Goal: Transaction & Acquisition: Download file/media

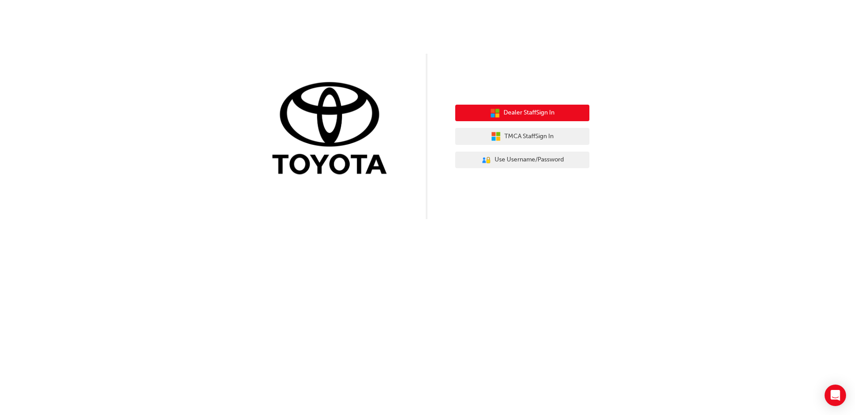
click at [528, 110] on span "Dealer Staff Sign In" at bounding box center [529, 113] width 51 height 10
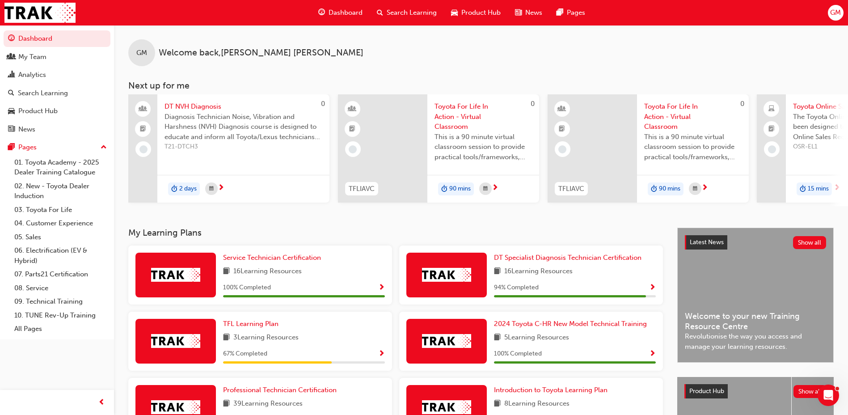
click at [402, 14] on span "Search Learning" at bounding box center [412, 13] width 50 height 10
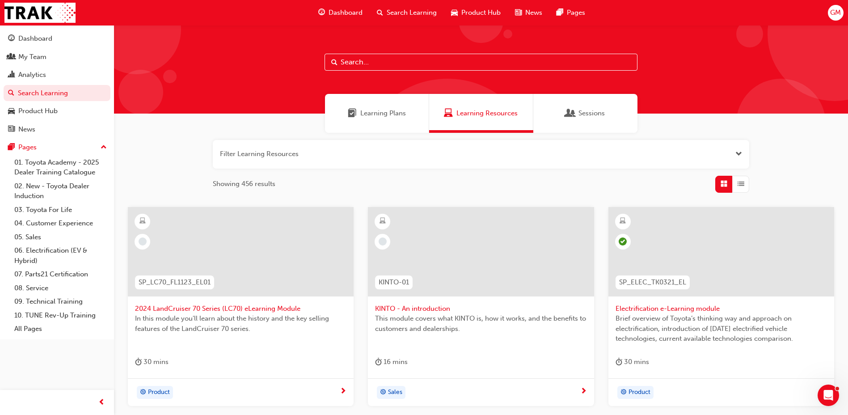
click at [396, 114] on span "Learning Plans" at bounding box center [383, 113] width 46 height 10
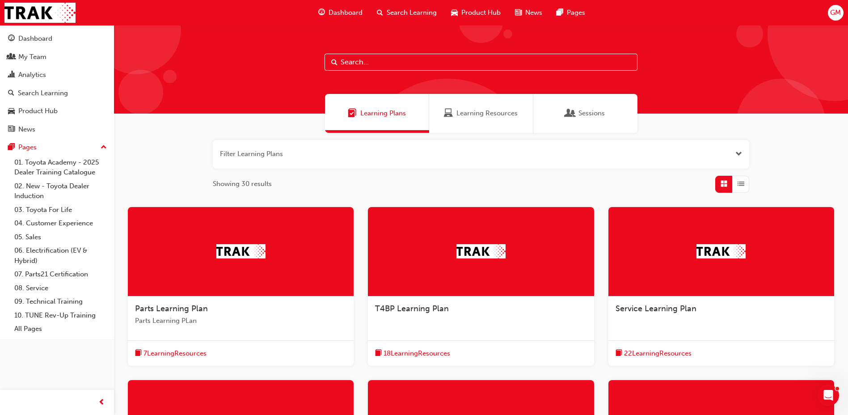
click at [587, 117] on span "Sessions" at bounding box center [592, 113] width 26 height 10
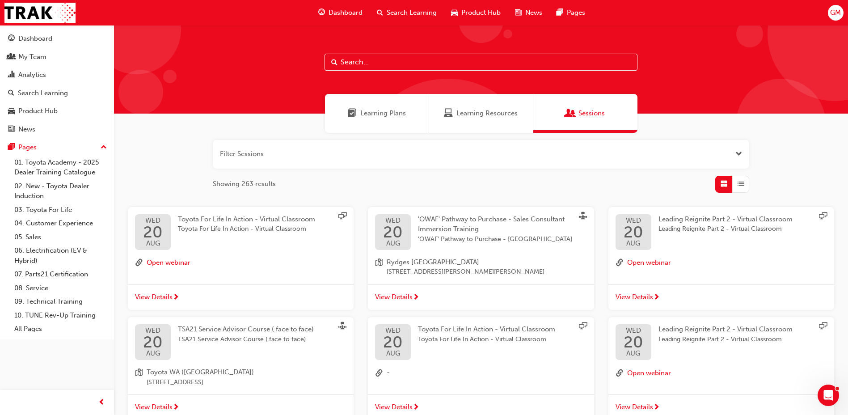
click at [351, 63] on input "text" at bounding box center [481, 62] width 313 height 17
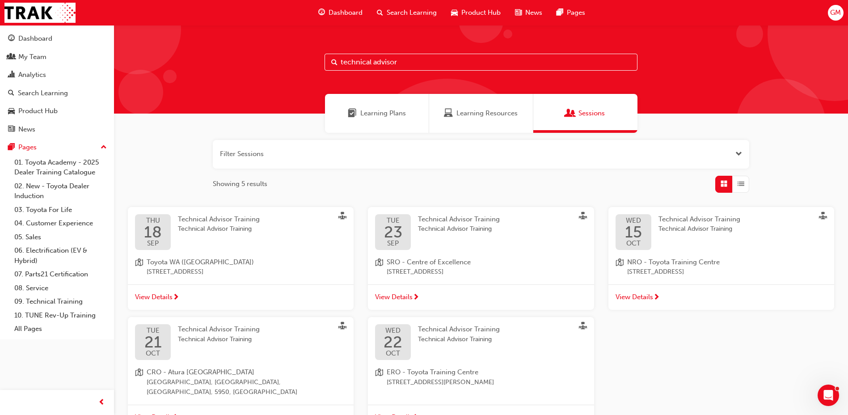
type input "technical advisor"
click at [156, 297] on span "View Details" at bounding box center [154, 297] width 38 height 10
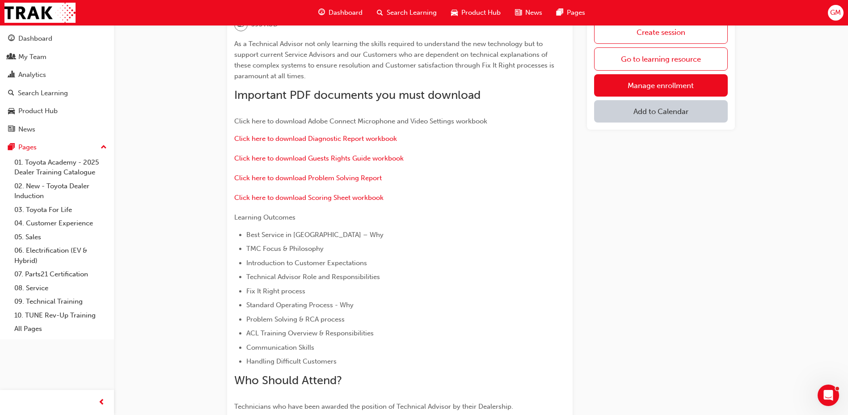
scroll to position [313, 0]
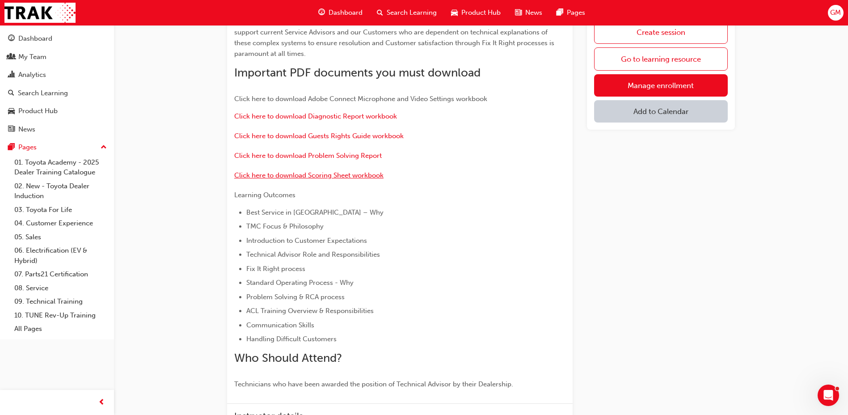
click at [316, 179] on span "Click here to download Scoring Sheet workbook" at bounding box center [308, 175] width 149 height 8
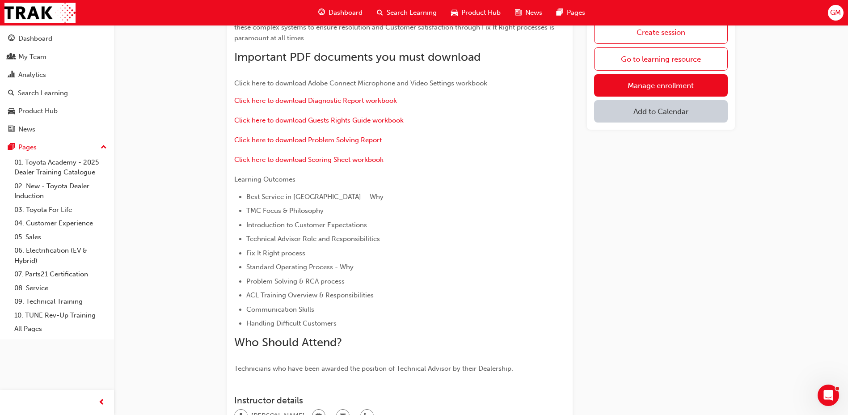
scroll to position [313, 0]
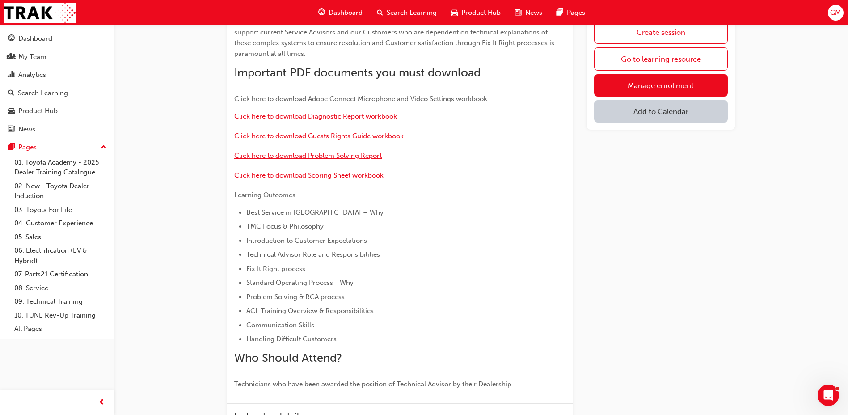
click at [325, 160] on span "Click here to download Problem Solving Report" at bounding box center [308, 156] width 148 height 8
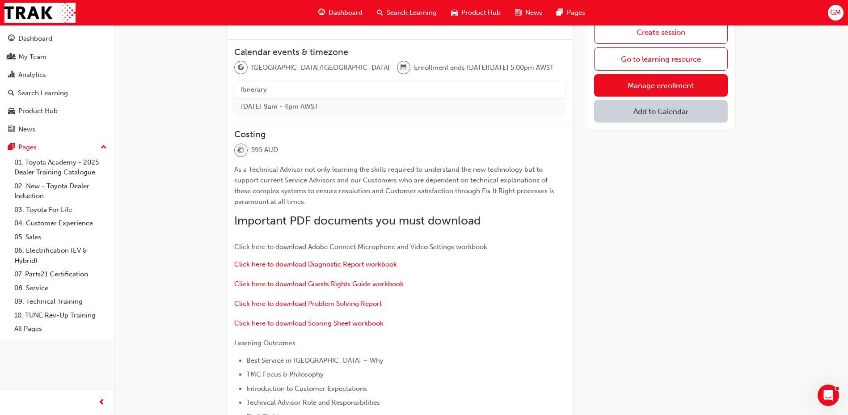
scroll to position [179, 0]
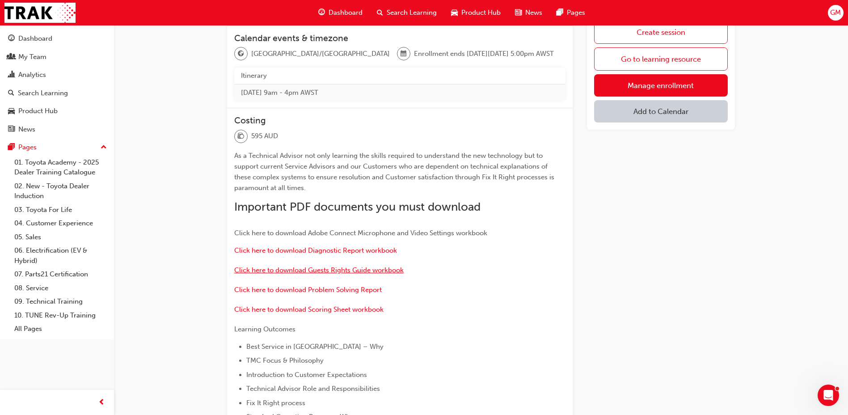
click at [335, 274] on span "Click here to download Guests Rights Guide workbook" at bounding box center [318, 270] width 169 height 8
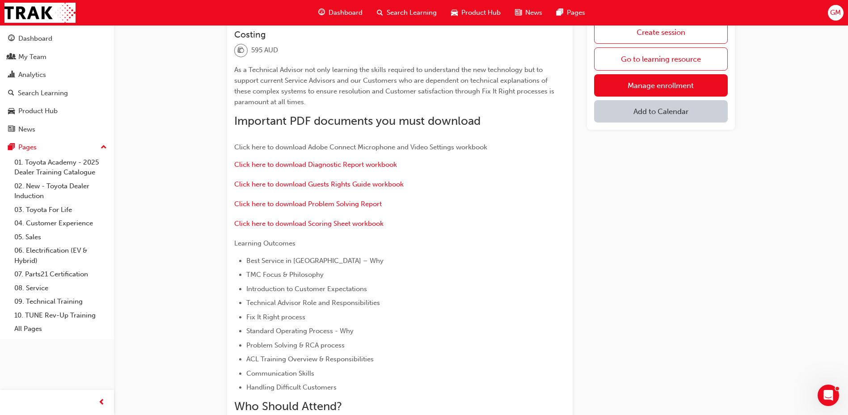
scroll to position [268, 0]
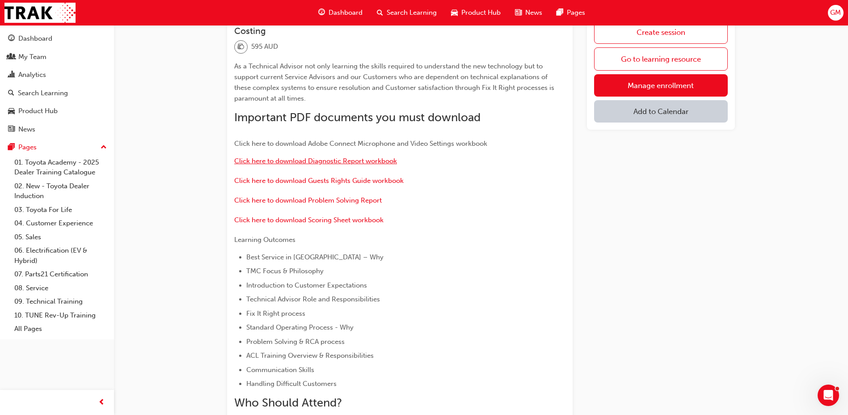
click at [324, 165] on span "Click here to download Diagnostic Report workbook" at bounding box center [315, 161] width 163 height 8
